Goal: Task Accomplishment & Management: Manage account settings

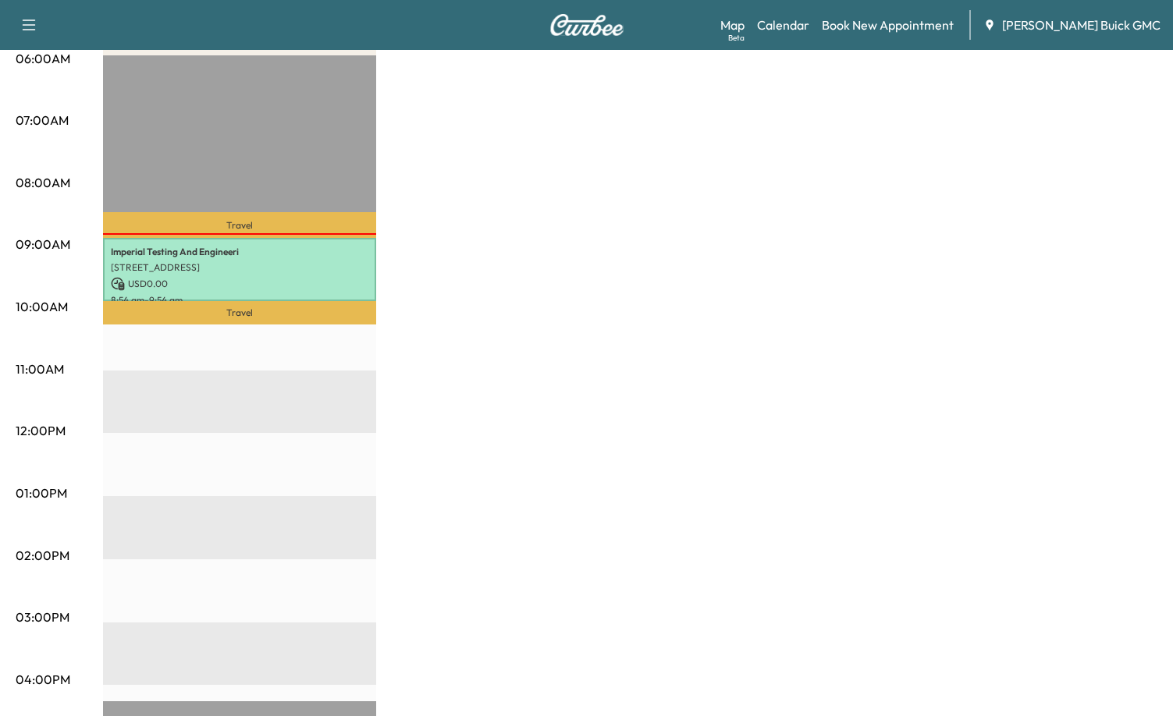
scroll to position [312, 0]
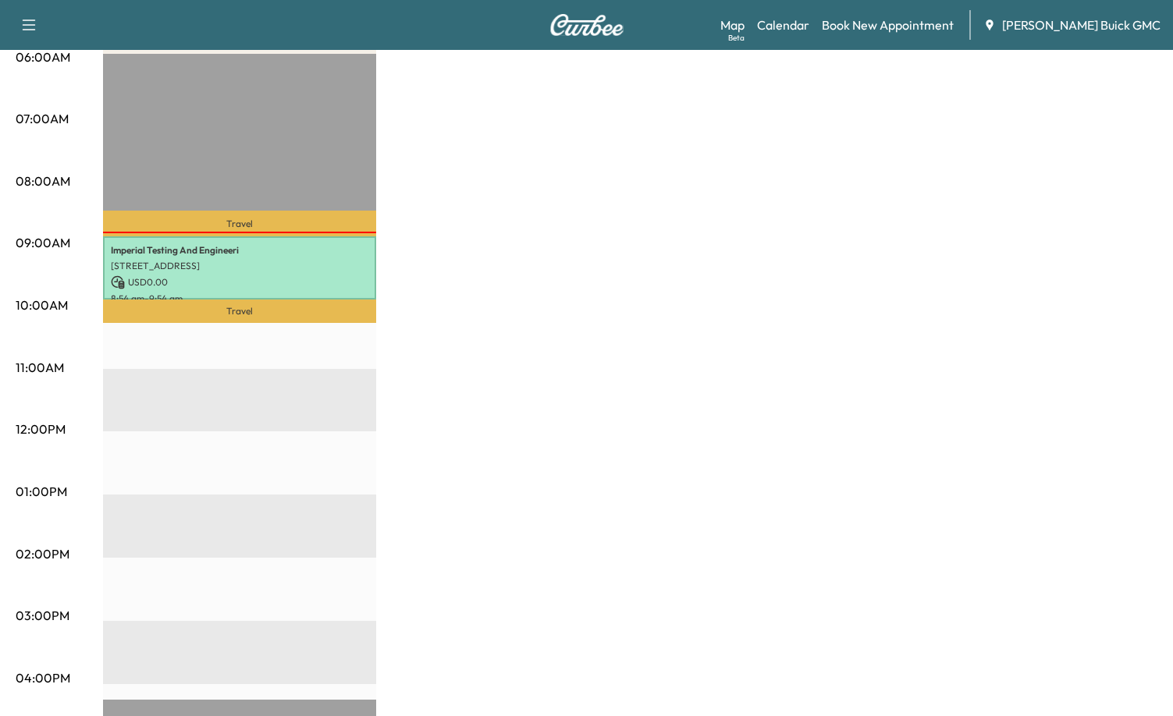
click at [410, 285] on div "Van Name 1 Revenue $ 0.00 Work Time 60 mins Transit Time 49 mins Travel Imperia…" at bounding box center [630, 477] width 1054 height 1171
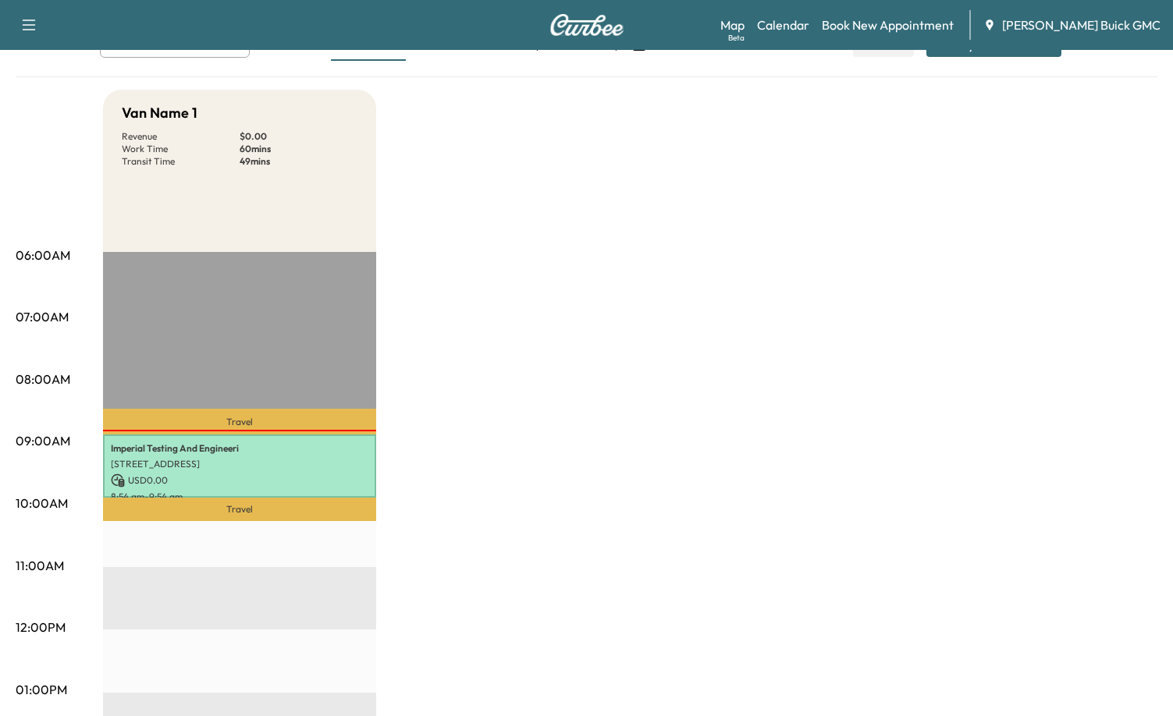
scroll to position [0, 0]
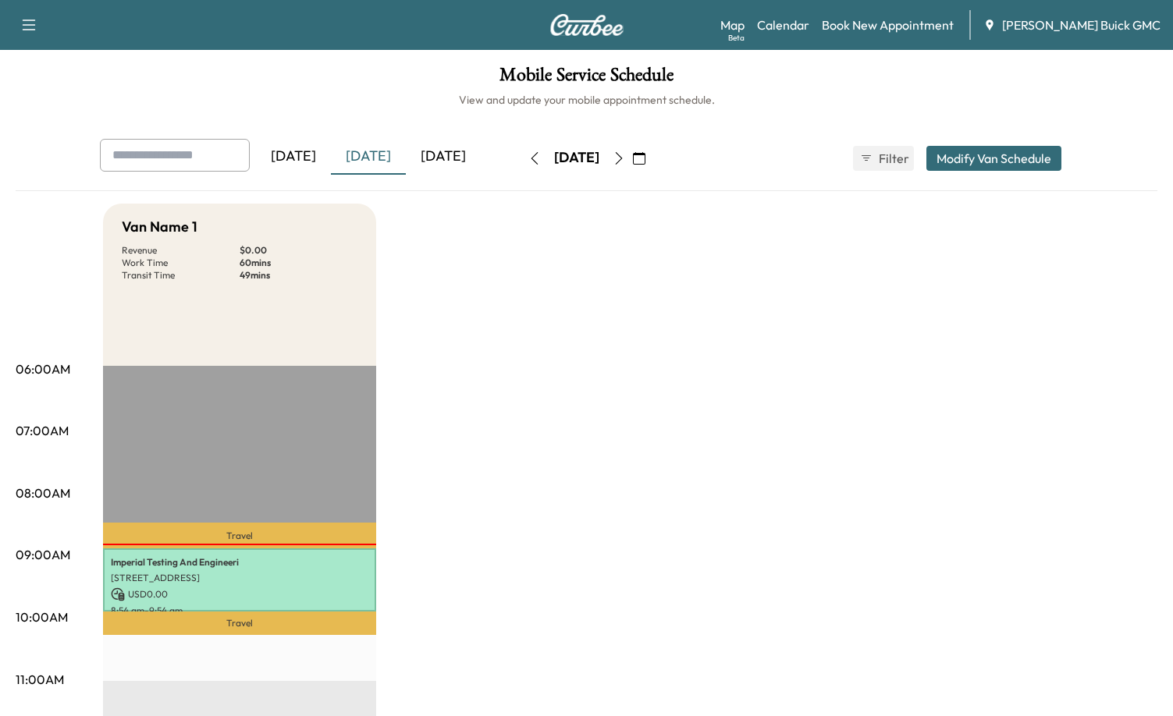
click at [306, 151] on div "[DATE]" at bounding box center [293, 157] width 75 height 36
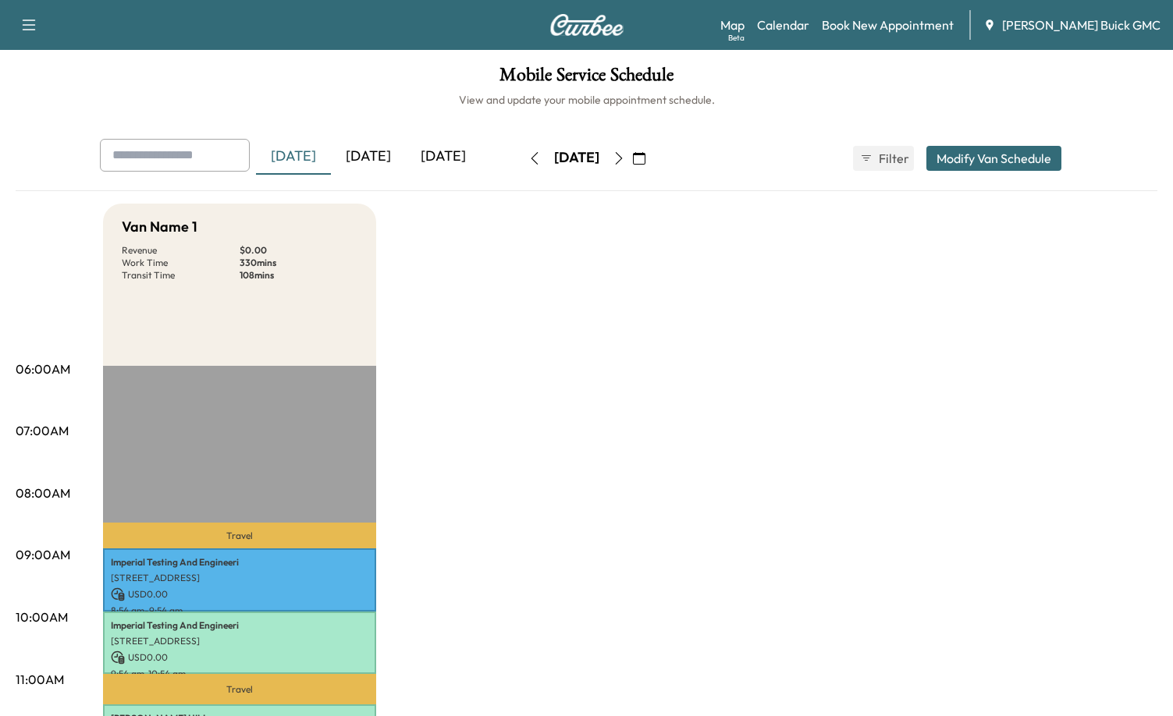
click at [294, 157] on div "[DATE]" at bounding box center [293, 157] width 75 height 36
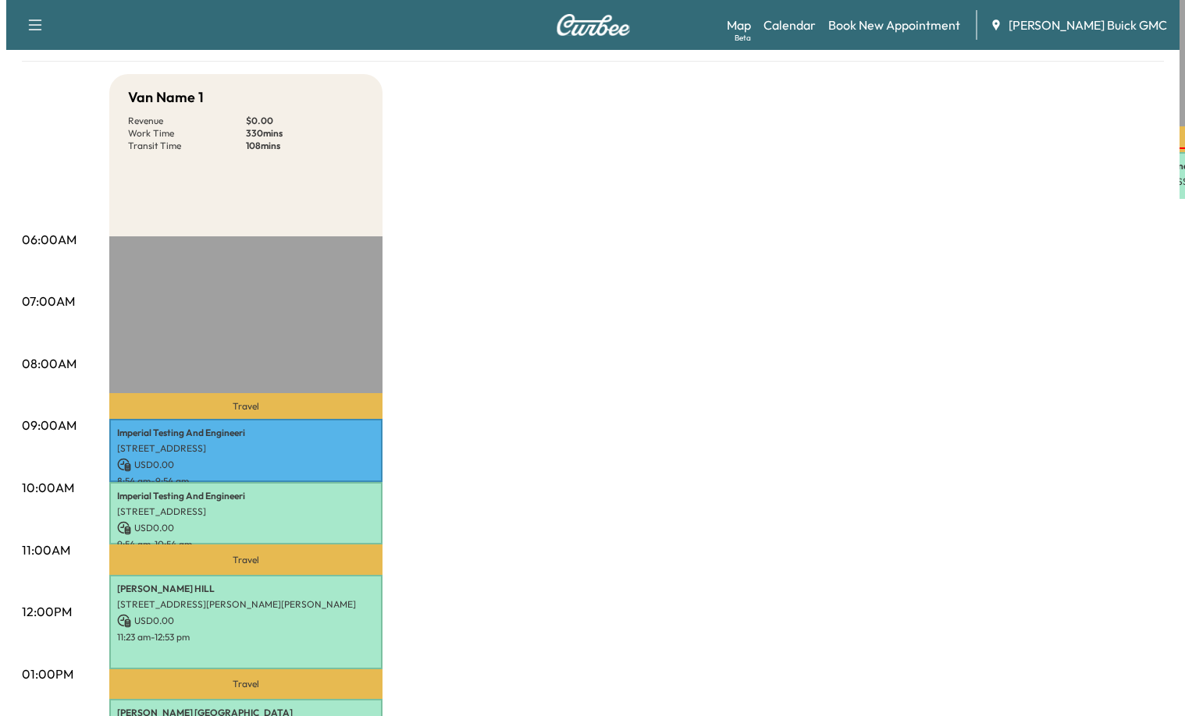
scroll to position [312, 0]
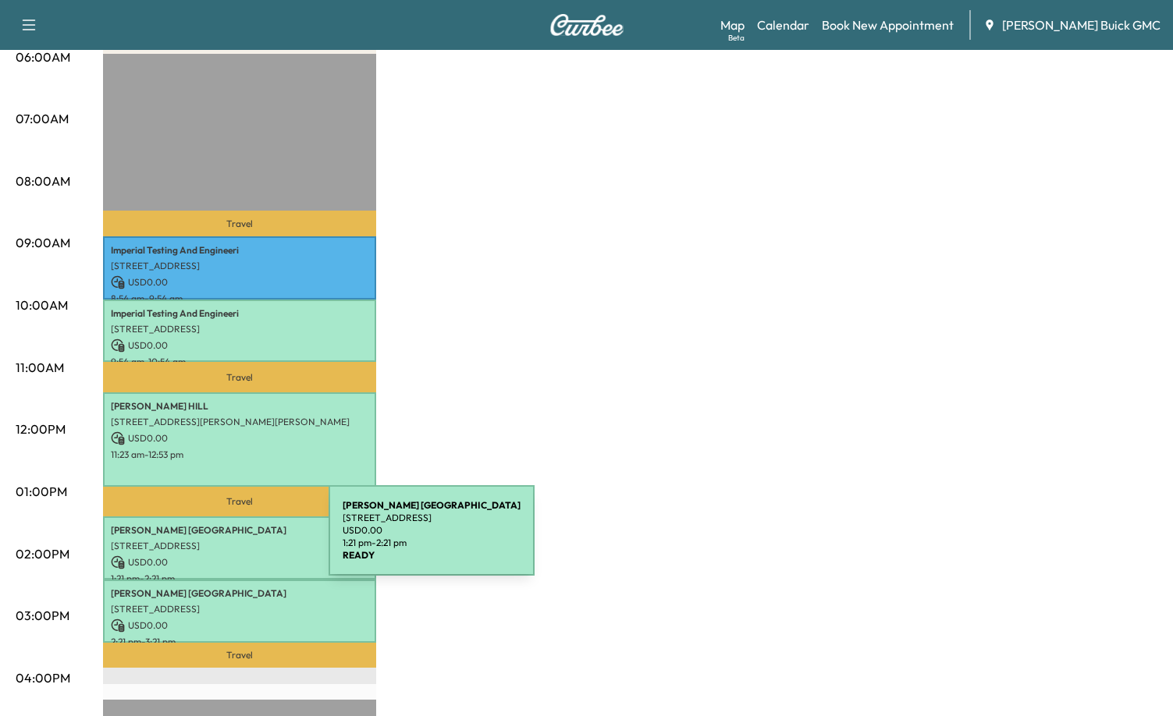
click at [211, 540] on p "[STREET_ADDRESS]" at bounding box center [240, 546] width 258 height 12
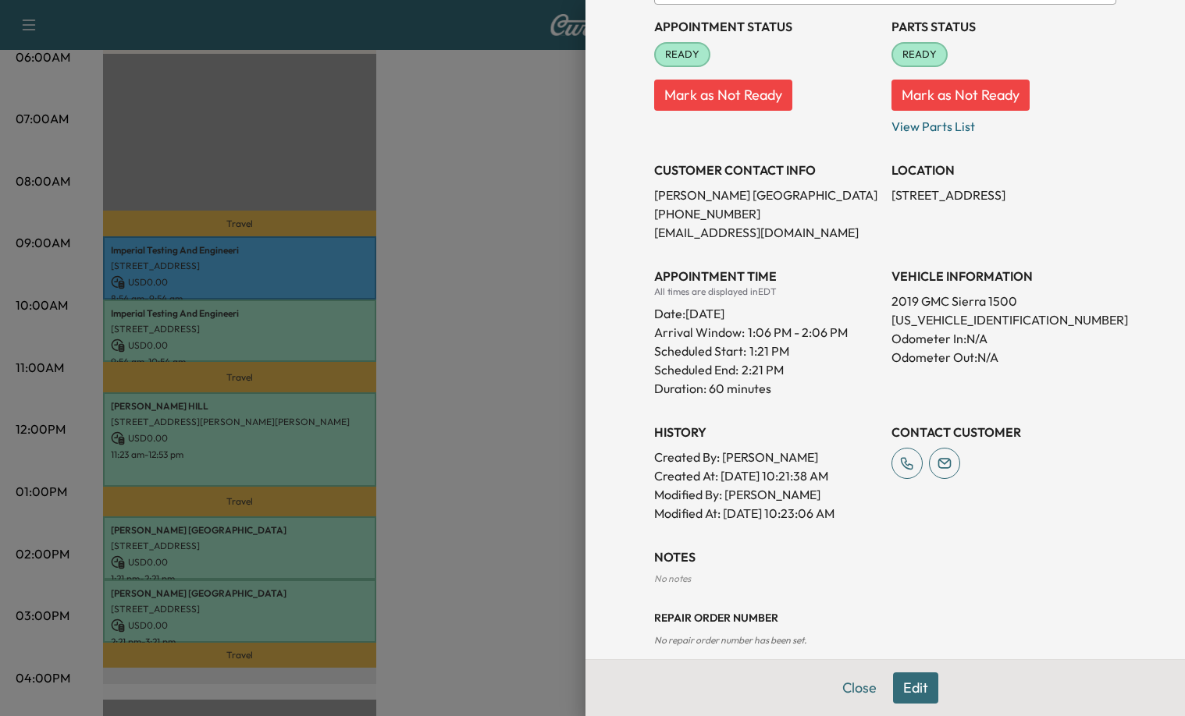
scroll to position [198, 0]
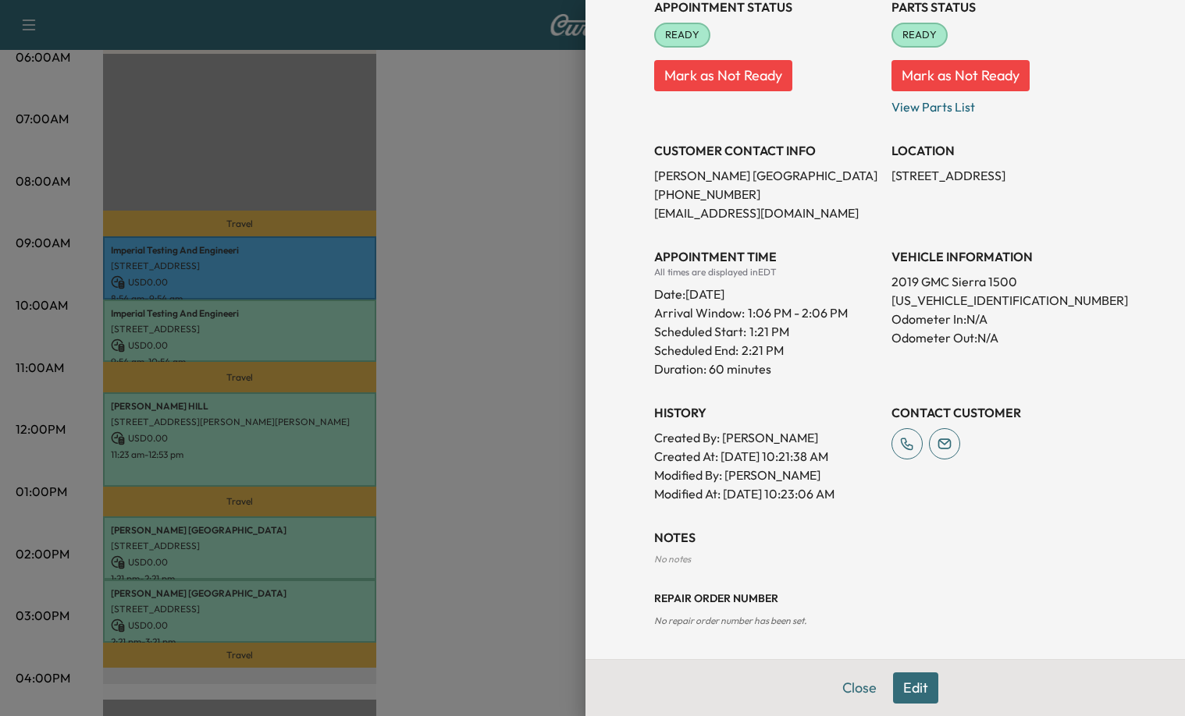
click at [913, 679] on button "Edit" at bounding box center [915, 688] width 45 height 31
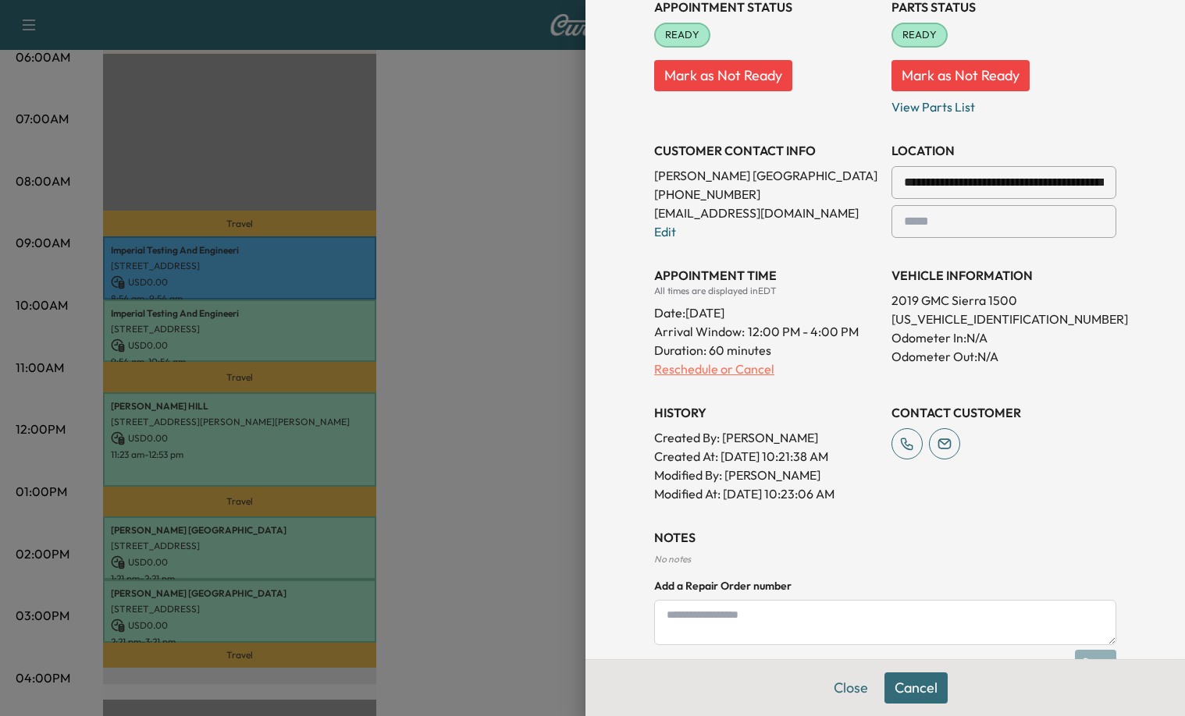
click at [717, 368] on p "Reschedule or Cancel" at bounding box center [766, 369] width 225 height 19
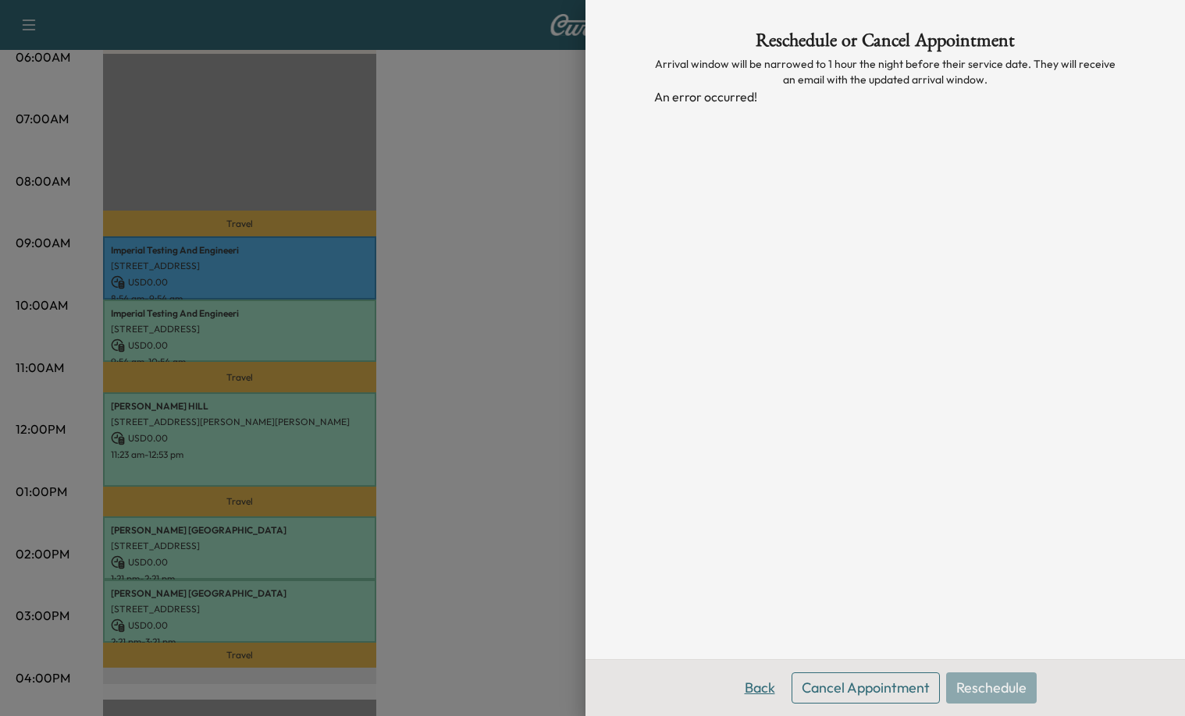
click at [760, 694] on button "Back" at bounding box center [759, 688] width 51 height 31
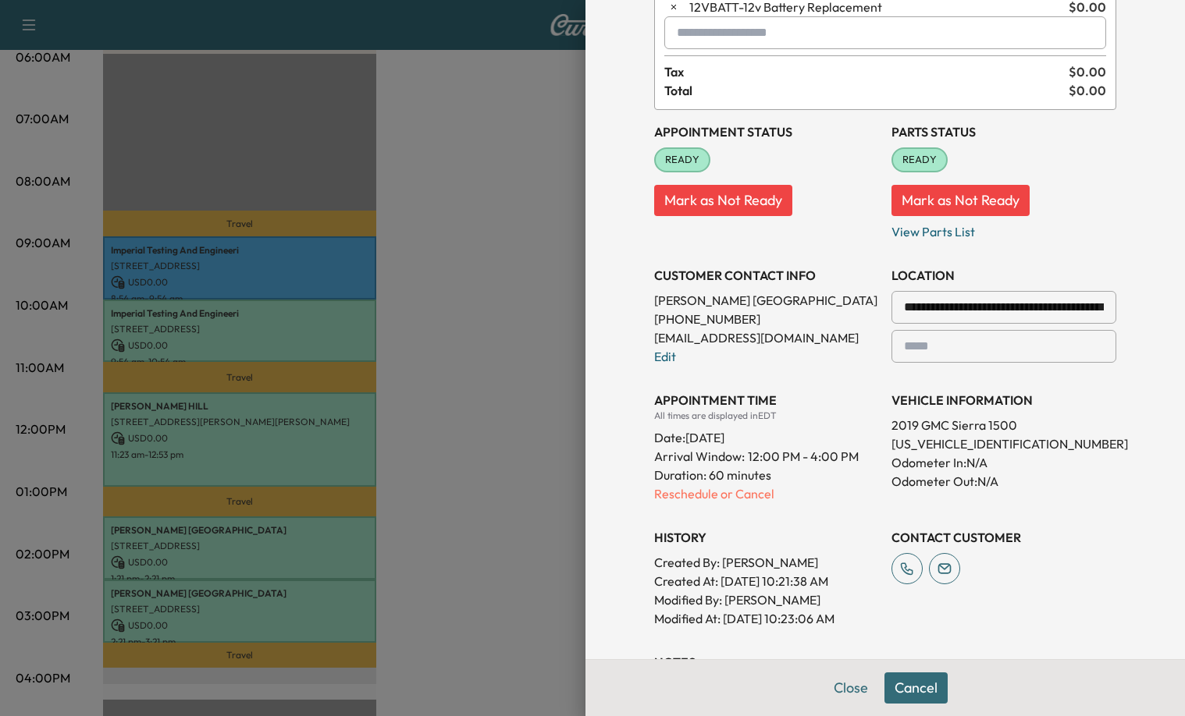
scroll to position [362, 0]
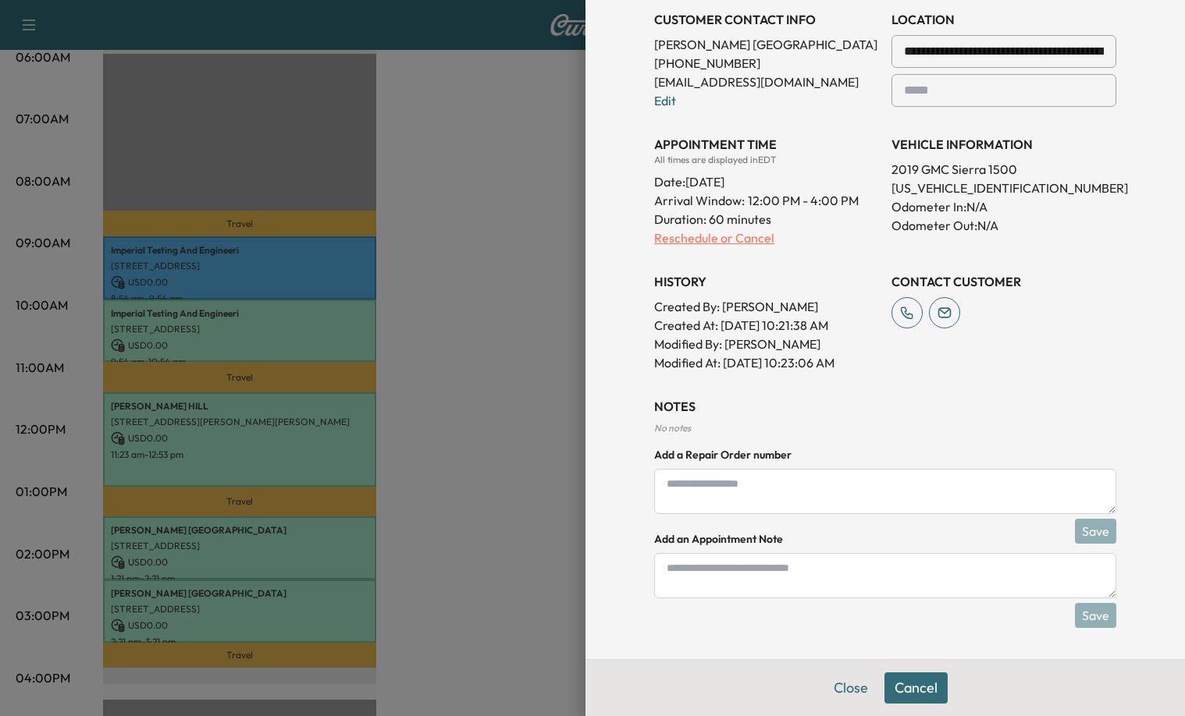
click at [717, 237] on p "Reschedule or Cancel" at bounding box center [766, 238] width 225 height 19
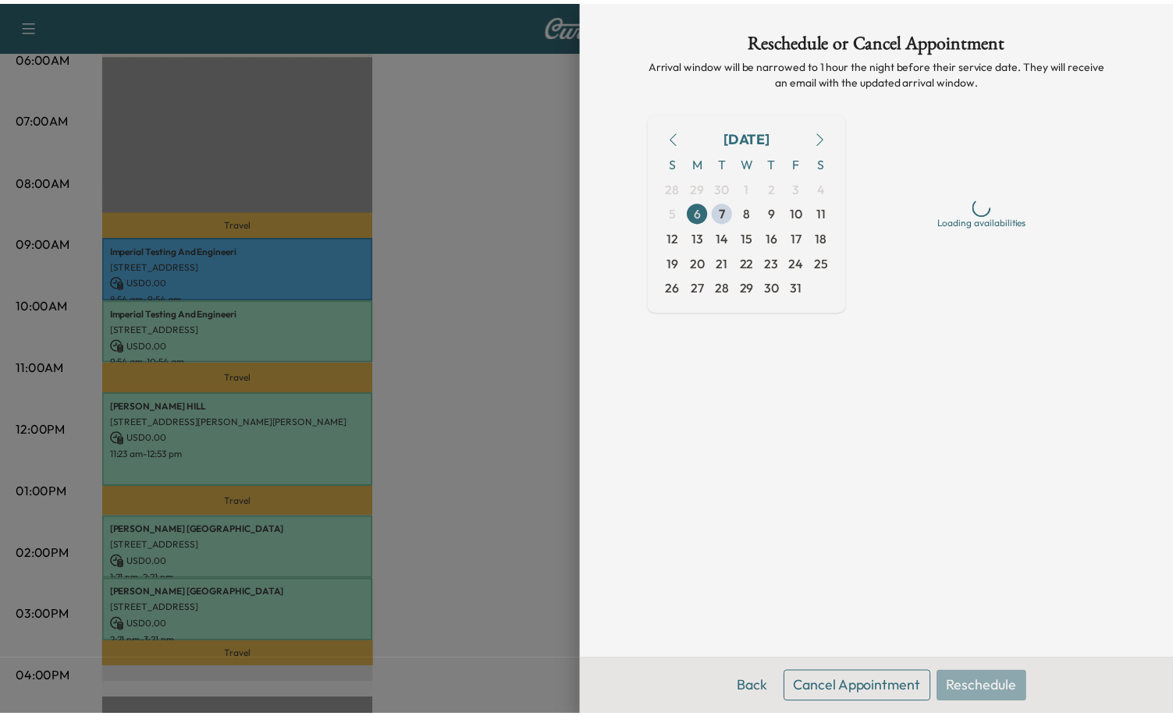
scroll to position [0, 0]
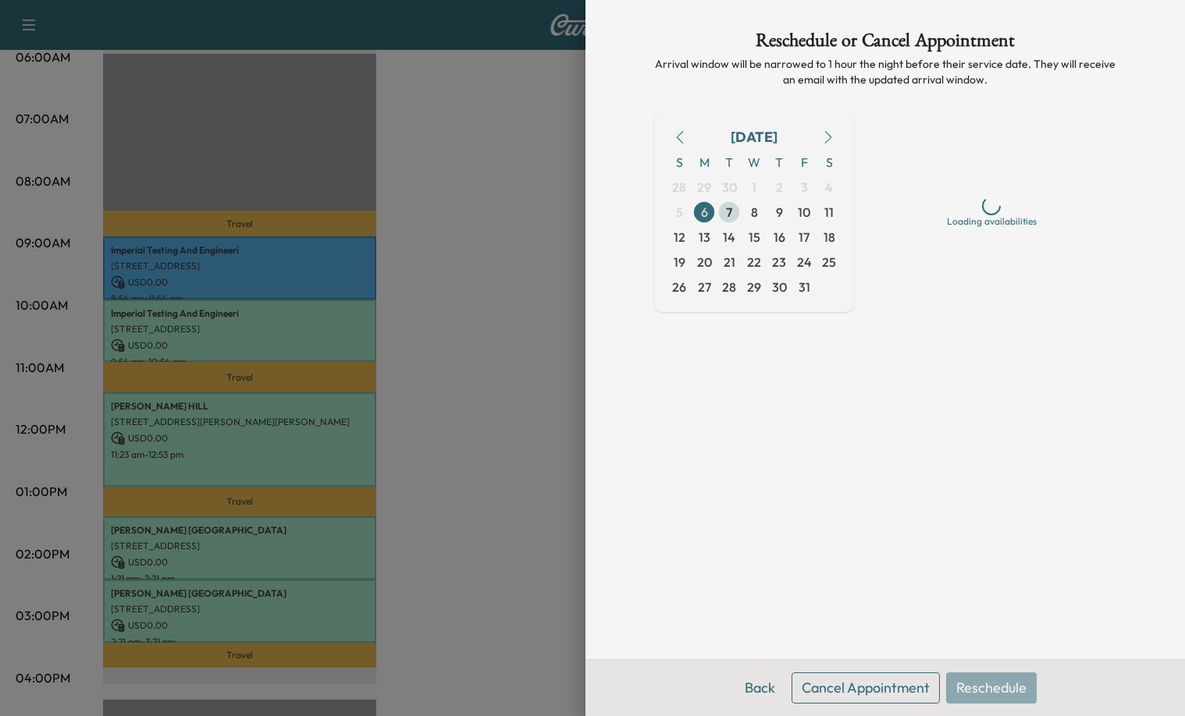
click at [730, 209] on span "7" at bounding box center [729, 212] width 6 height 19
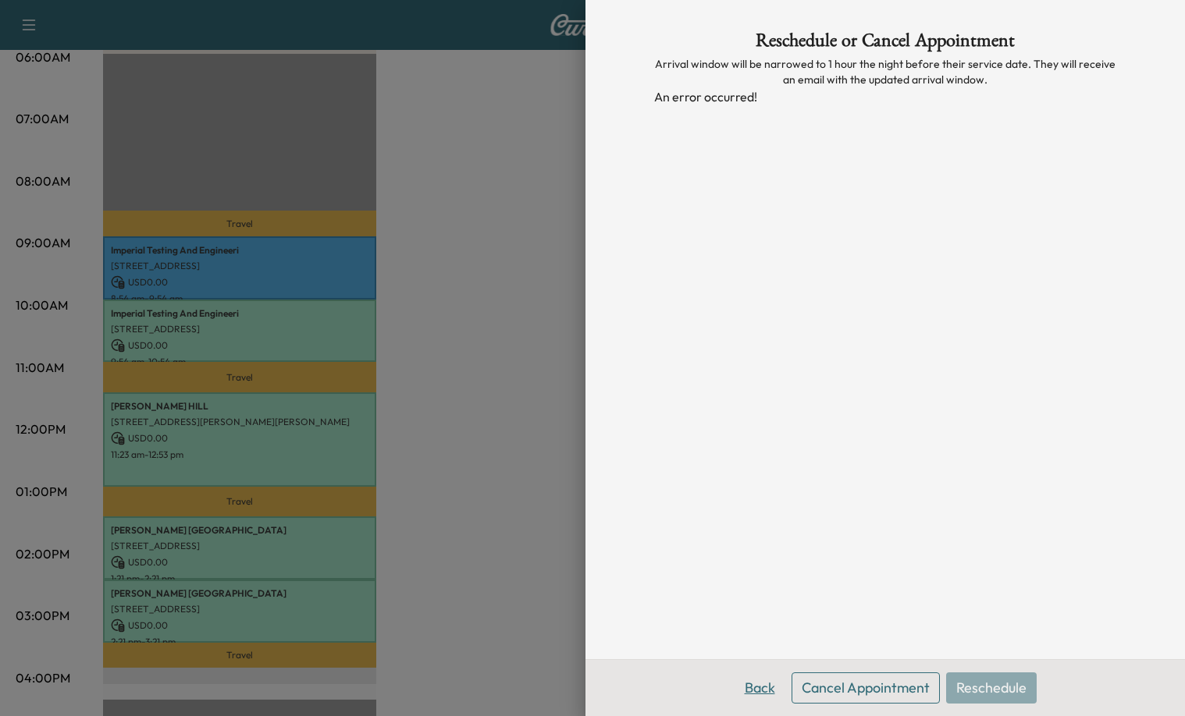
click at [758, 684] on button "Back" at bounding box center [759, 688] width 51 height 31
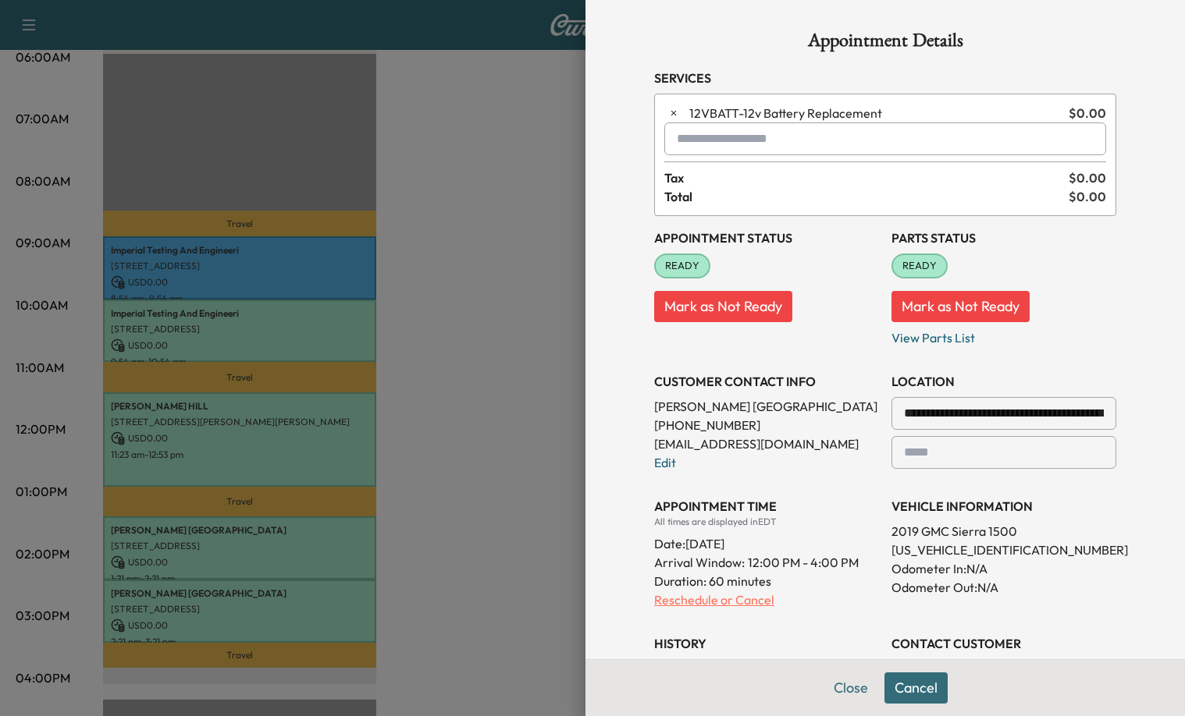
click at [697, 601] on p "Reschedule or Cancel" at bounding box center [766, 600] width 225 height 19
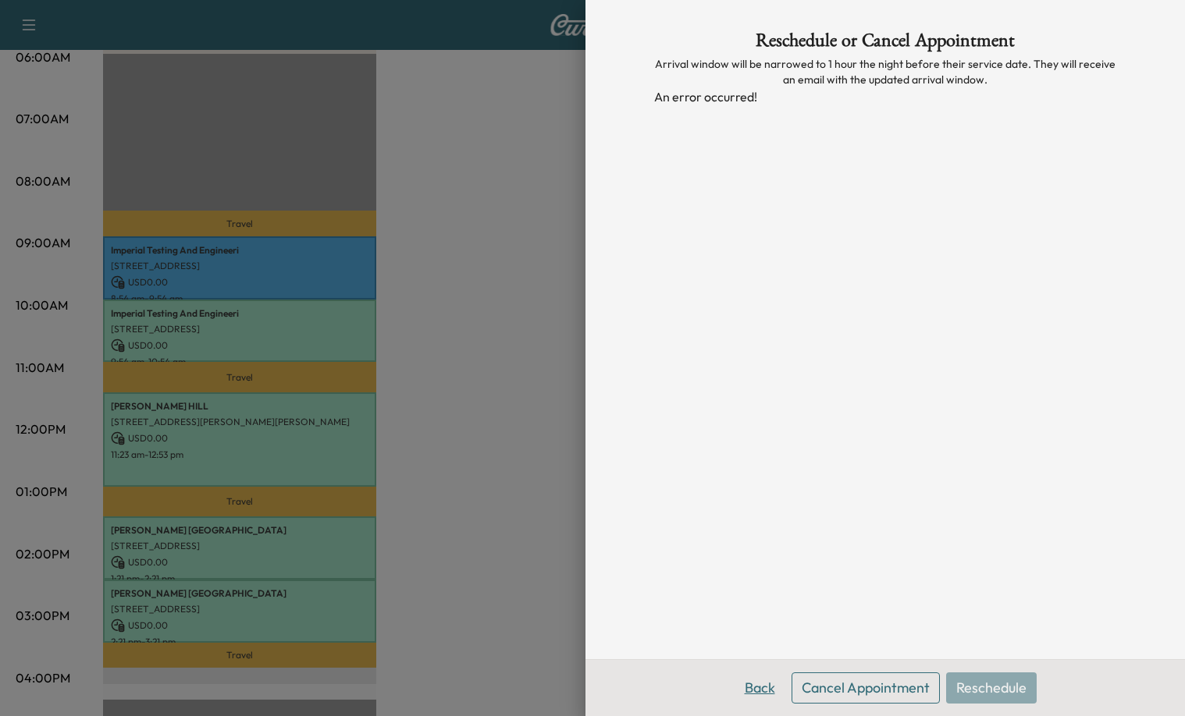
click at [755, 691] on button "Back" at bounding box center [759, 688] width 51 height 31
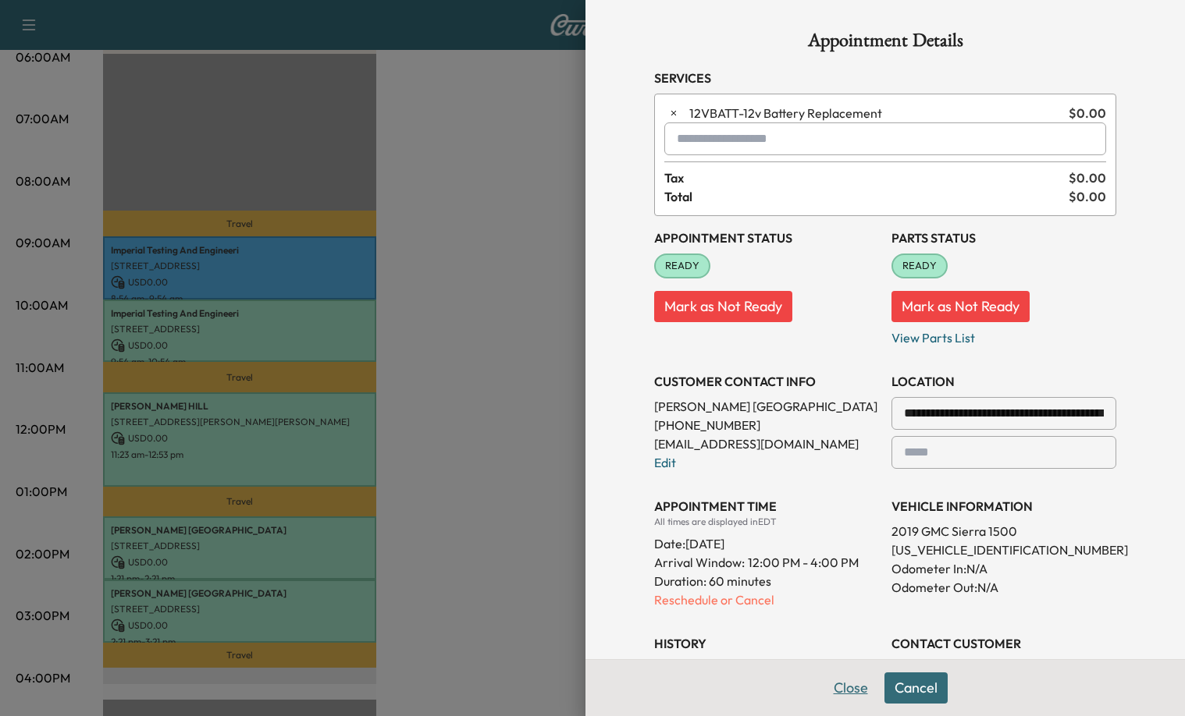
click at [841, 682] on button "Close" at bounding box center [850, 688] width 55 height 31
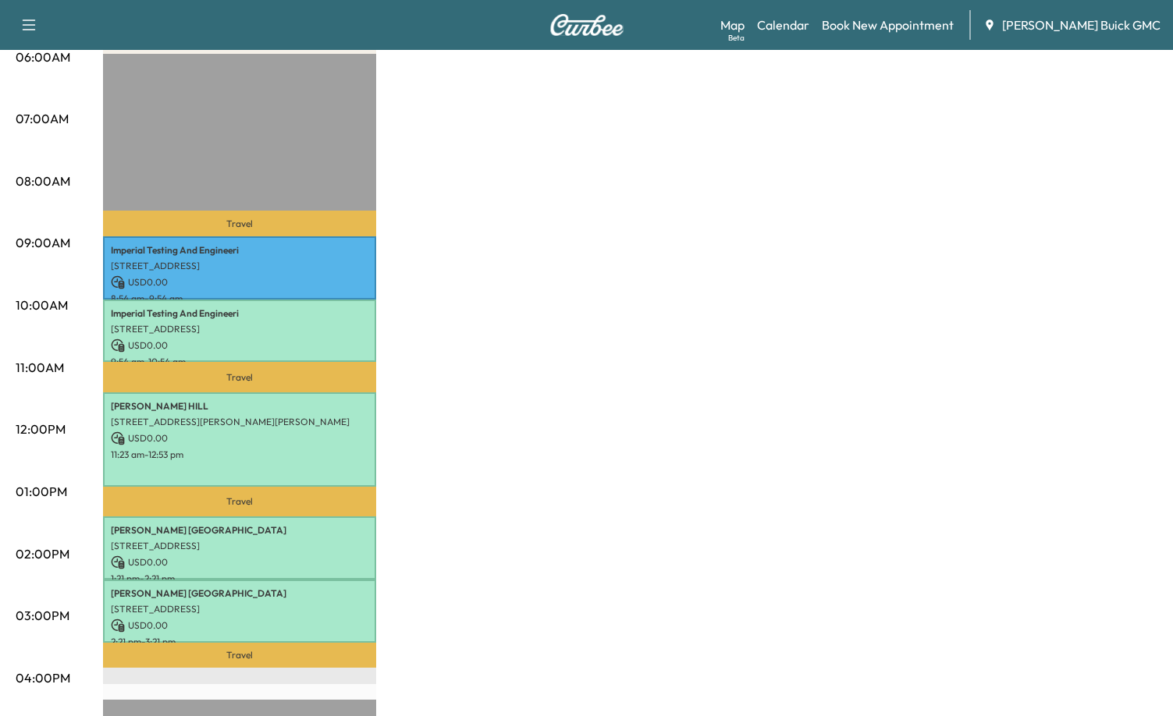
click at [723, 503] on div "Van Name 1 Revenue $ 0.00 Work Time 330 mins Transit Time 108 mins Travel Imper…" at bounding box center [630, 477] width 1054 height 1171
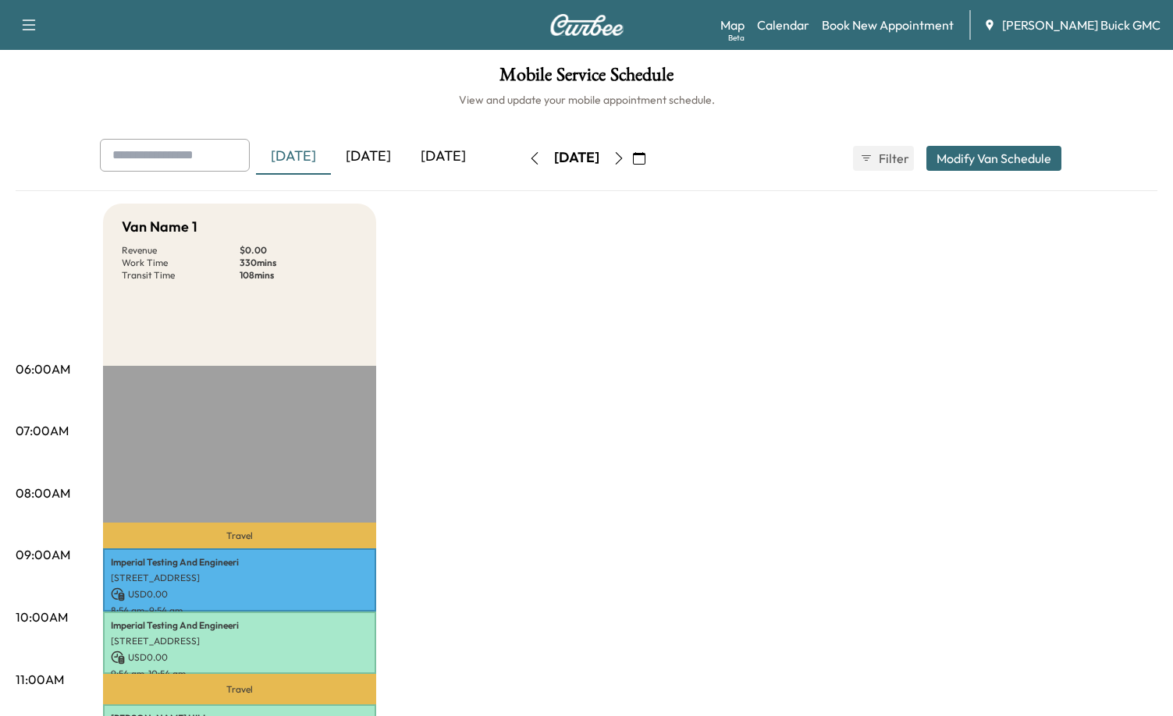
click at [436, 160] on div "[DATE]" at bounding box center [443, 157] width 75 height 36
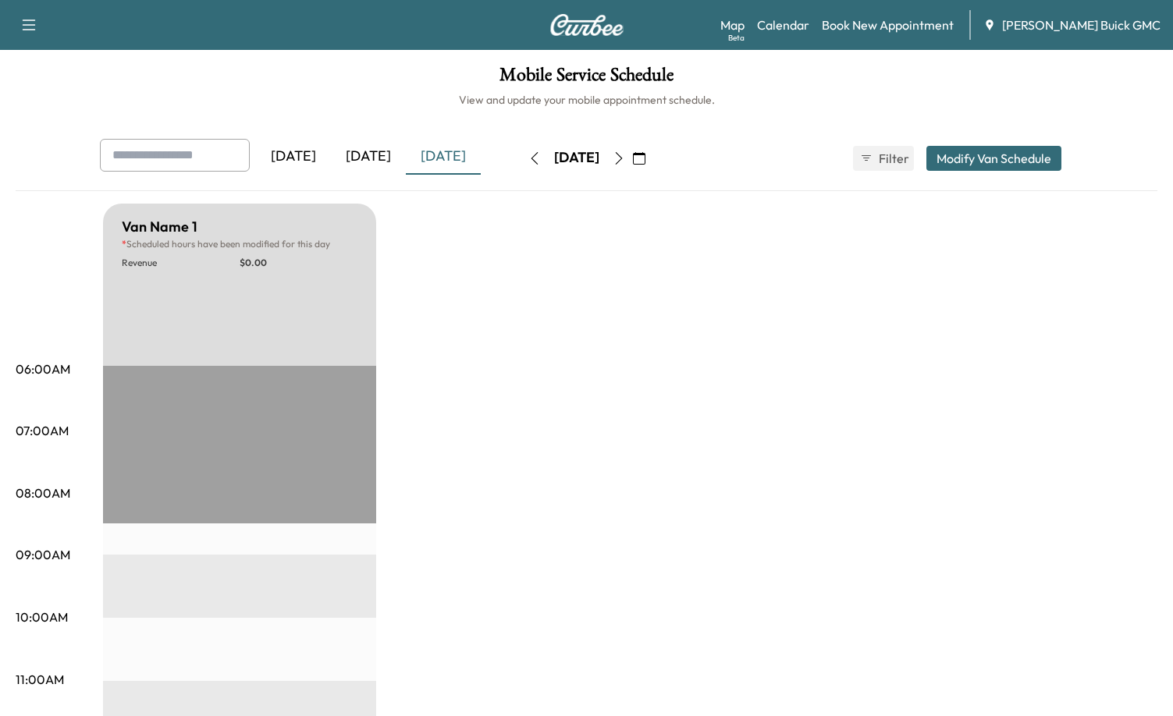
drag, startPoint x: 548, startPoint y: 265, endPoint x: 536, endPoint y: 261, distance: 12.3
click at [430, 155] on div "[DATE]" at bounding box center [443, 157] width 75 height 36
click at [625, 152] on icon "button" at bounding box center [619, 158] width 12 height 12
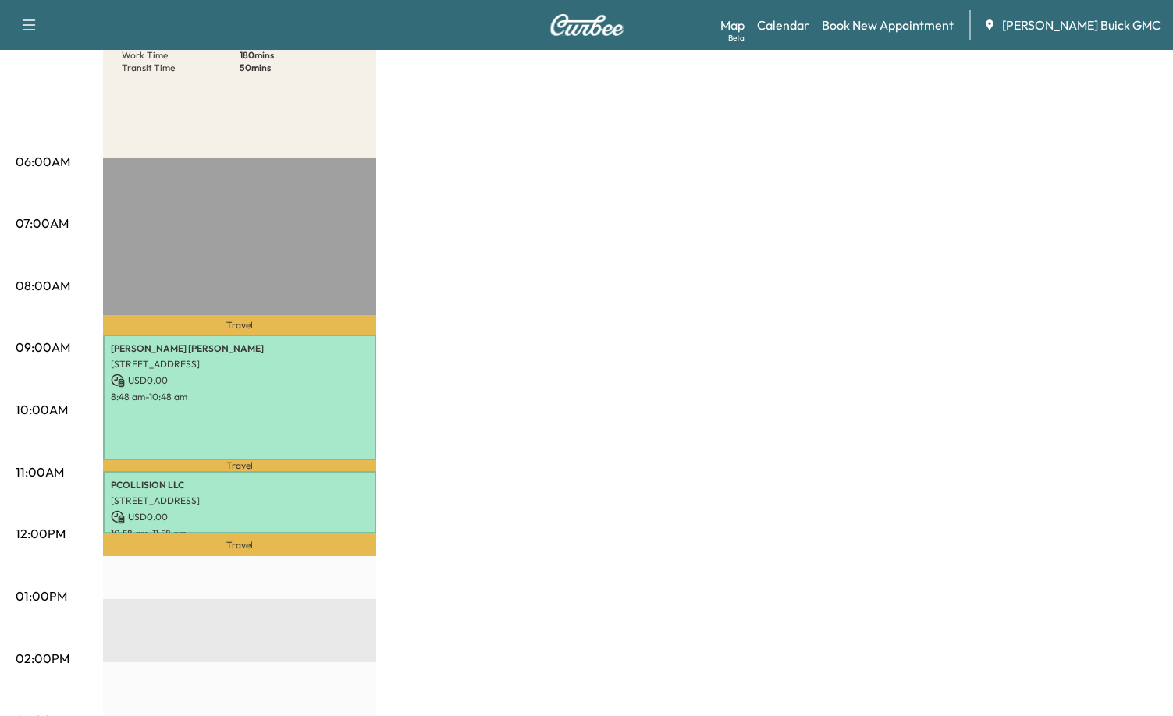
scroll to position [312, 0]
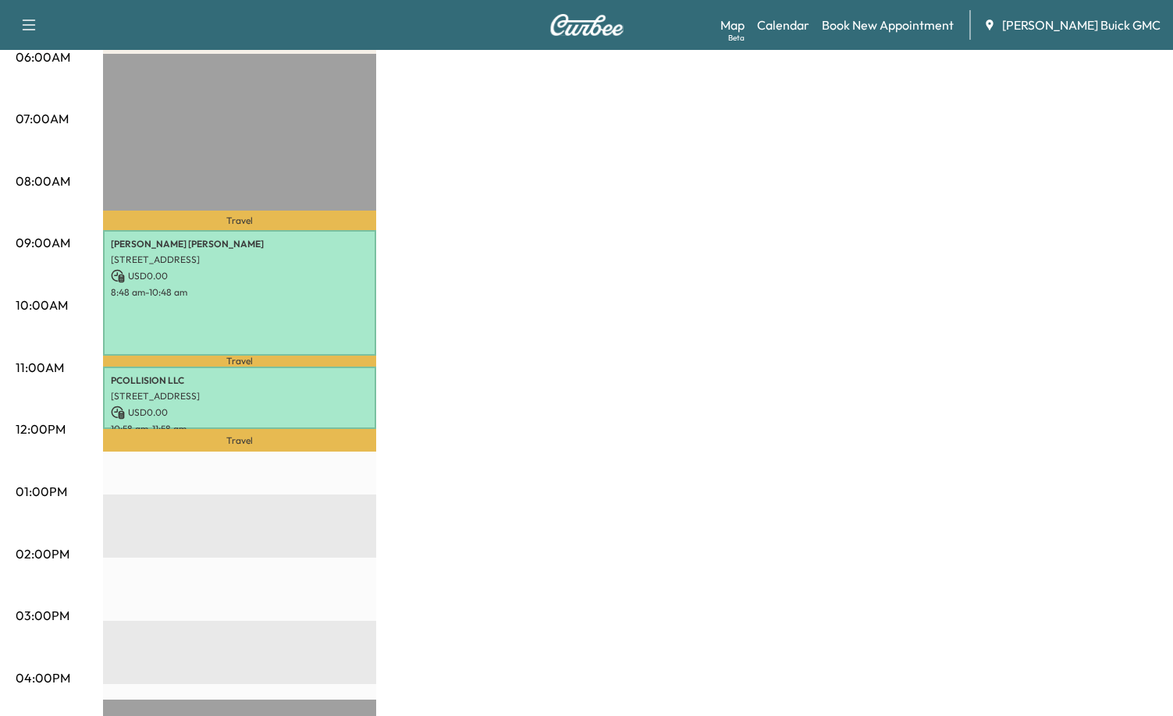
click at [446, 290] on div "Van Name 1 Revenue $ 0.00 Work Time 180 mins Transit Time 50 mins Travel [PERSO…" at bounding box center [630, 477] width 1054 height 1171
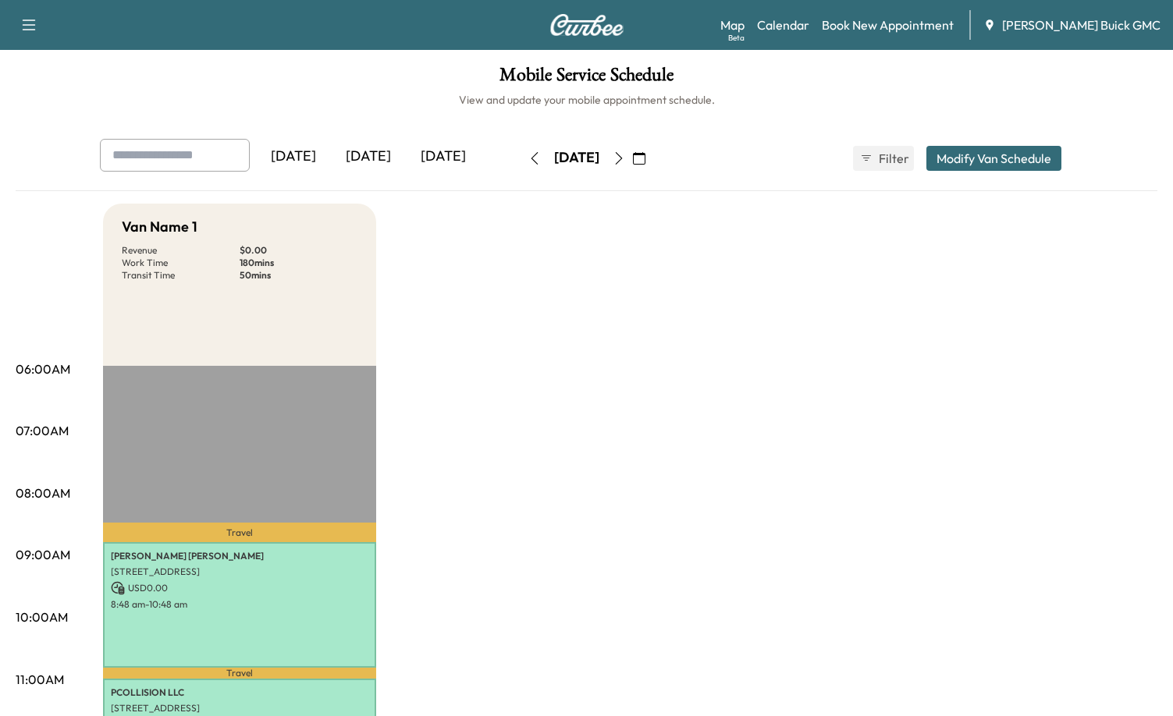
click at [268, 53] on div "Mobile Service Schedule View and update your mobile appointment schedule. [DATE…" at bounding box center [586, 720] width 1173 height 1340
